Goal: Transaction & Acquisition: Subscribe to service/newsletter

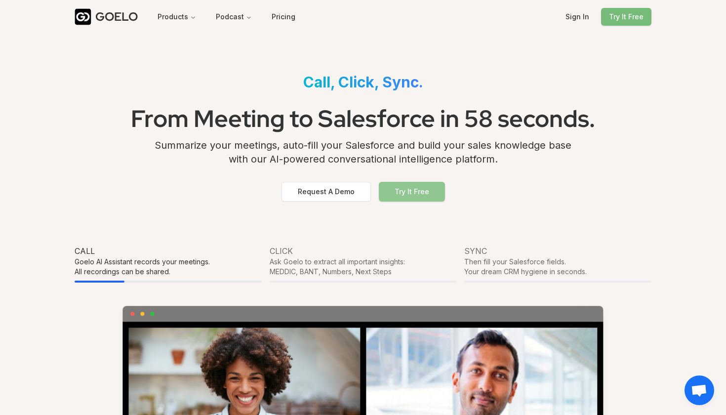
click at [408, 191] on button "Try It Free" at bounding box center [412, 192] width 66 height 20
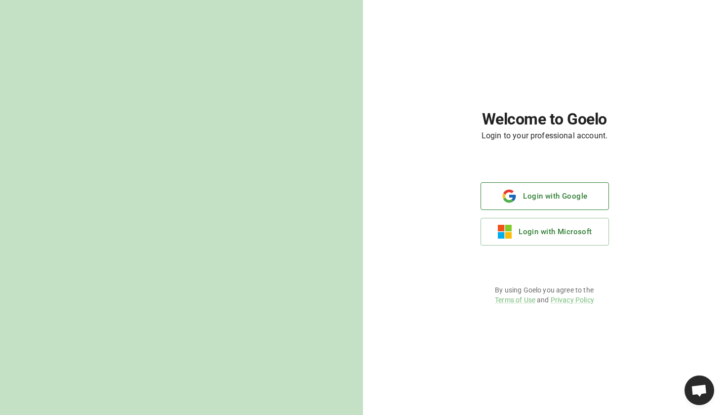
click at [566, 198] on button "Login with Google" at bounding box center [544, 196] width 128 height 28
click at [529, 201] on button "Login with Google" at bounding box center [544, 196] width 128 height 28
